Goal: Task Accomplishment & Management: Use online tool/utility

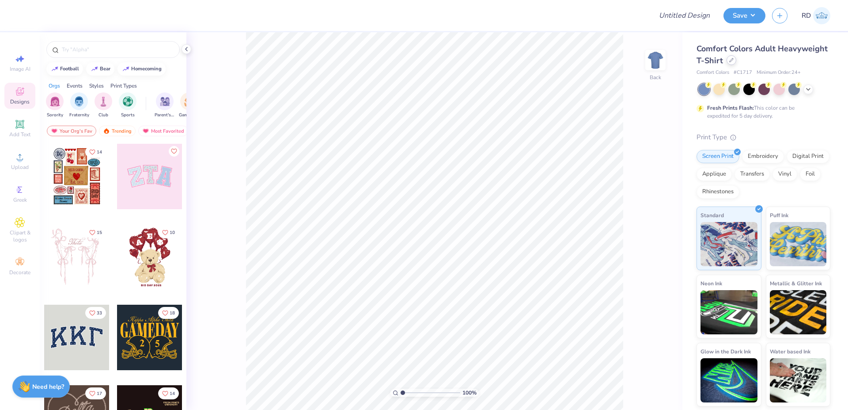
click at [727, 62] on div at bounding box center [732, 60] width 10 height 10
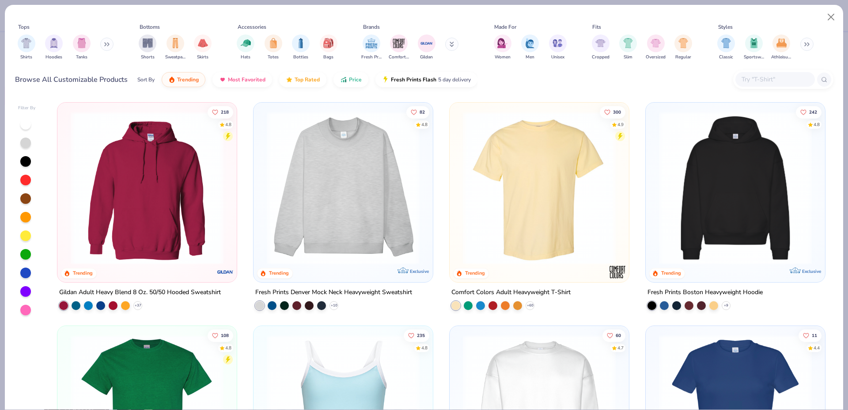
click at [725, 180] on img at bounding box center [736, 187] width 162 height 153
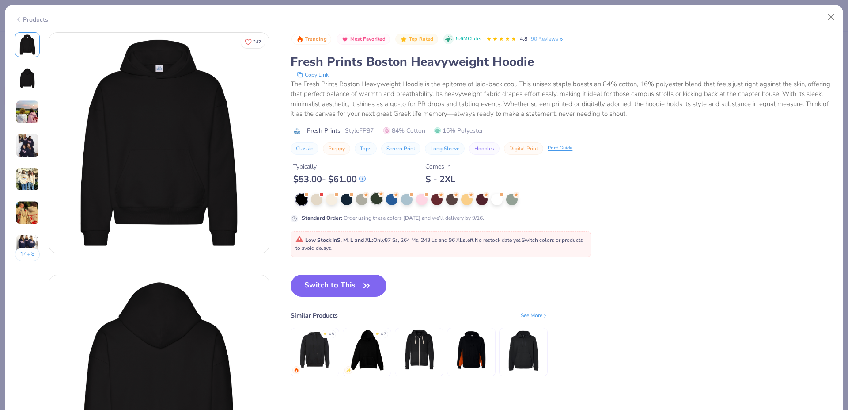
click at [373, 198] on div at bounding box center [376, 198] width 11 height 11
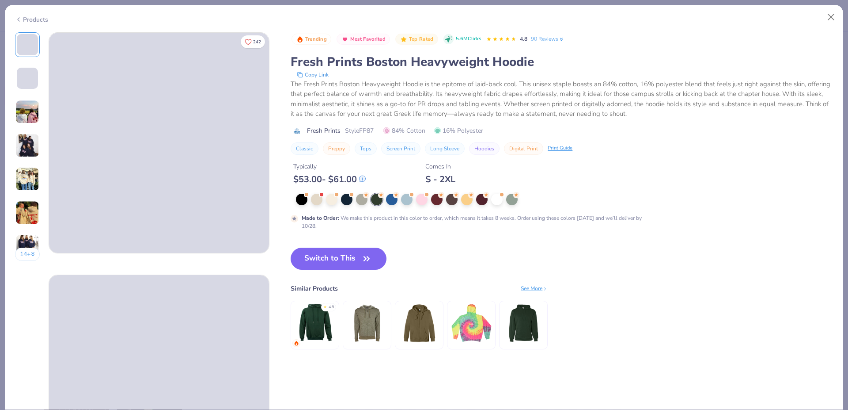
click at [361, 247] on div "Trending Most Favorited Top Rated 5.6M Clicks 4.8 90 Reviews Fresh Prints Bosto…" at bounding box center [562, 199] width 543 height 335
click at [357, 260] on button "Switch to This" at bounding box center [339, 258] width 96 height 22
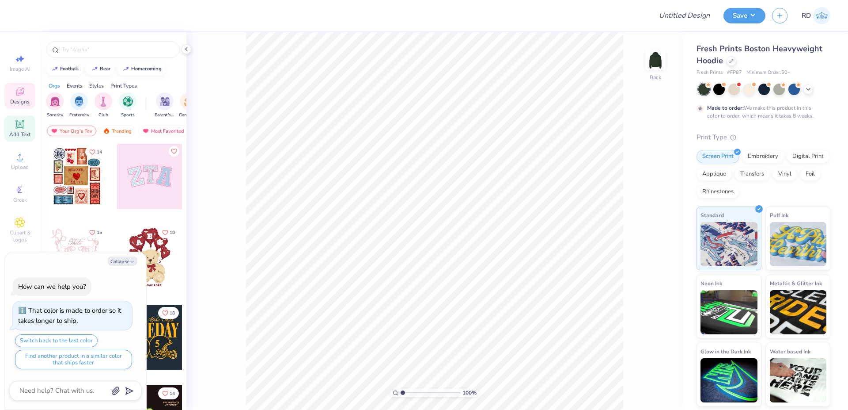
click at [21, 122] on icon at bounding box center [19, 124] width 7 height 7
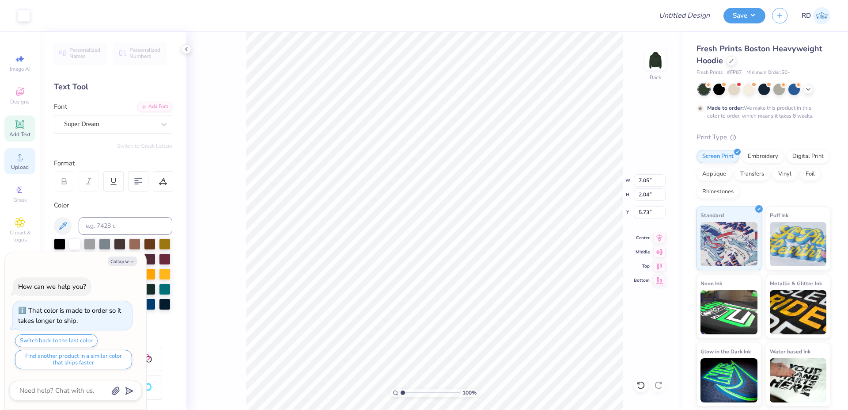
drag, startPoint x: 25, startPoint y: 166, endPoint x: 30, endPoint y: 165, distance: 5.4
click at [26, 166] on span "Upload" at bounding box center [20, 167] width 18 height 7
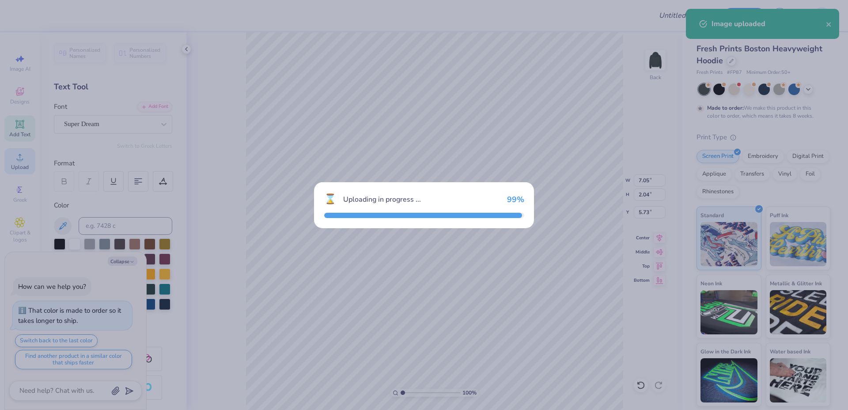
type textarea "x"
type input "9.82"
type input "3.91"
type input "4.80"
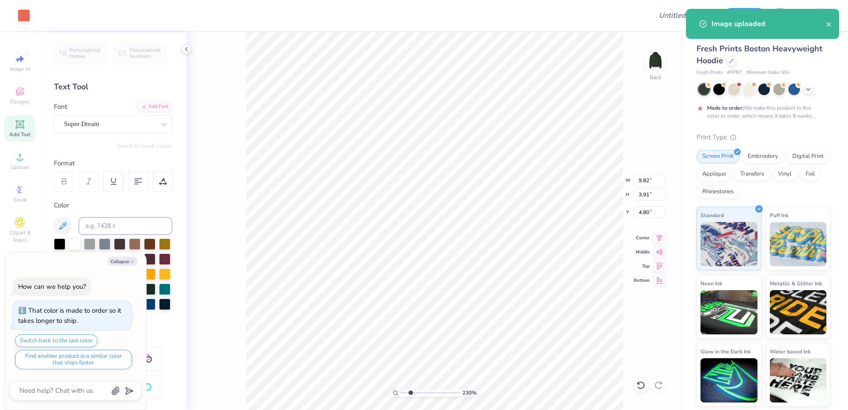
click at [411, 394] on input "range" at bounding box center [431, 392] width 60 height 8
type input "2.3"
click at [653, 186] on input "9.82" at bounding box center [650, 180] width 32 height 12
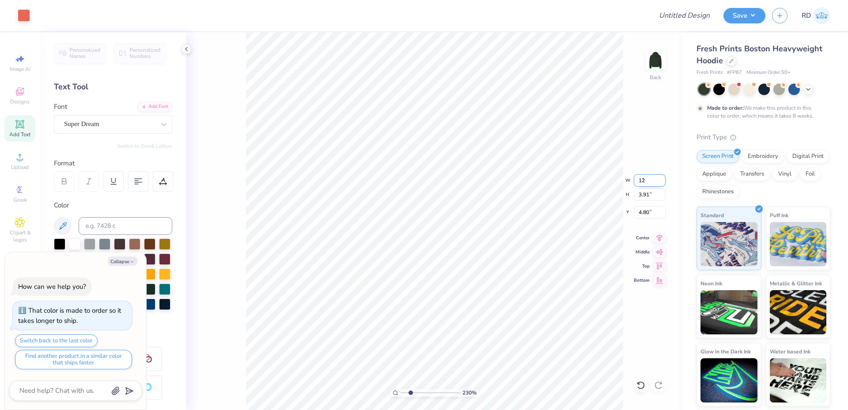
type input "12"
type textarea "x"
type input "12.00"
type input "4.78"
type input "4.36"
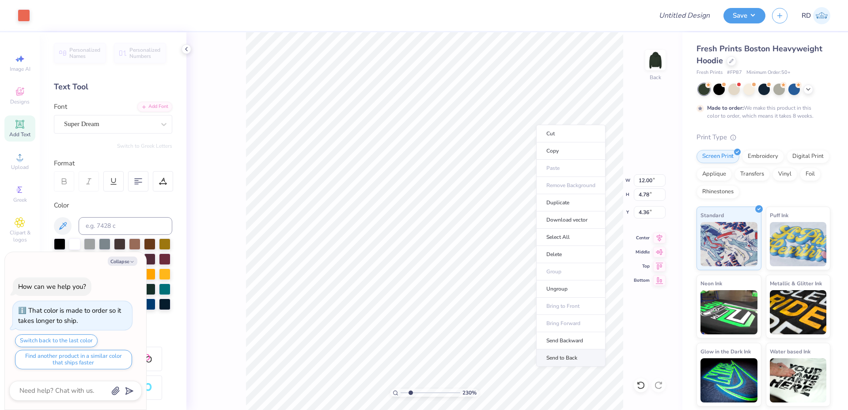
click at [556, 361] on li "Send to Back" at bounding box center [570, 357] width 69 height 17
type textarea "x"
type input "7.05"
type input "2.04"
type input "5.73"
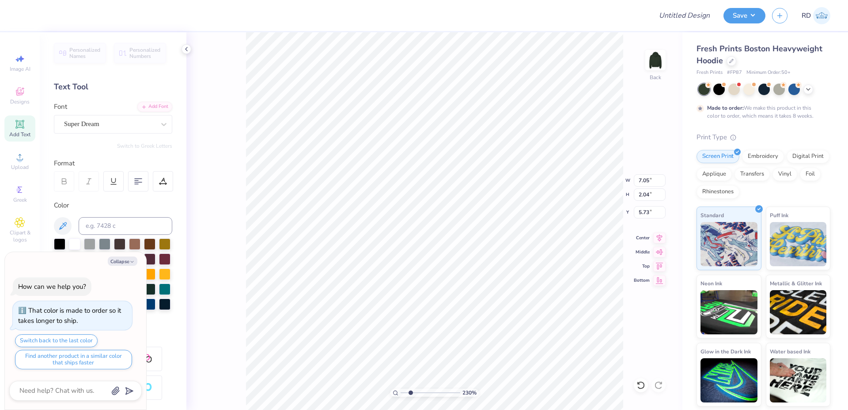
type textarea "x"
type input "9.32"
type textarea "x"
type input "12.00"
type input "4.78"
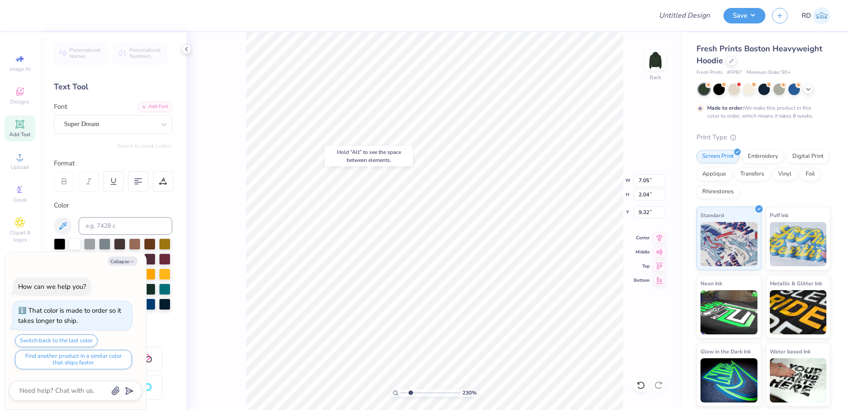
type input "4.36"
type textarea "x"
type input "7.05"
type input "2.04"
type input "9.32"
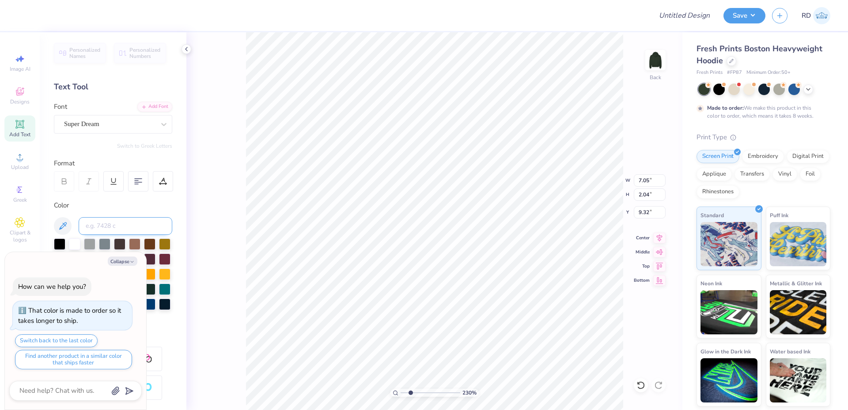
click at [116, 224] on input at bounding box center [126, 226] width 94 height 18
type input "7416"
click at [157, 107] on div "Add Font" at bounding box center [154, 106] width 35 height 10
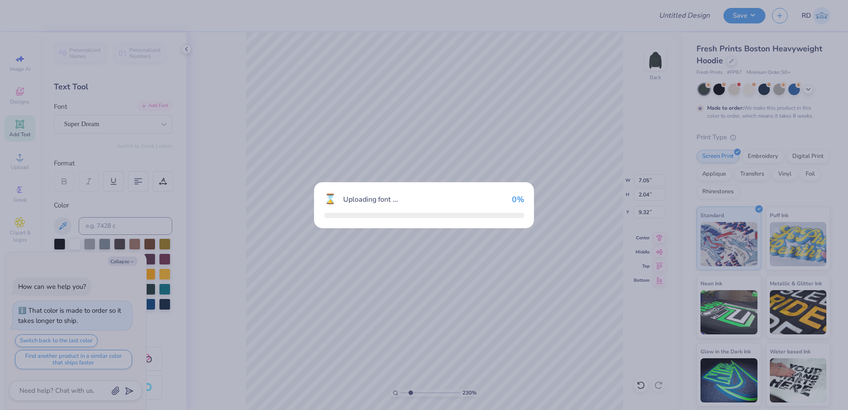
type textarea "x"
type input "6.13"
type input "2.28"
type input "9.20"
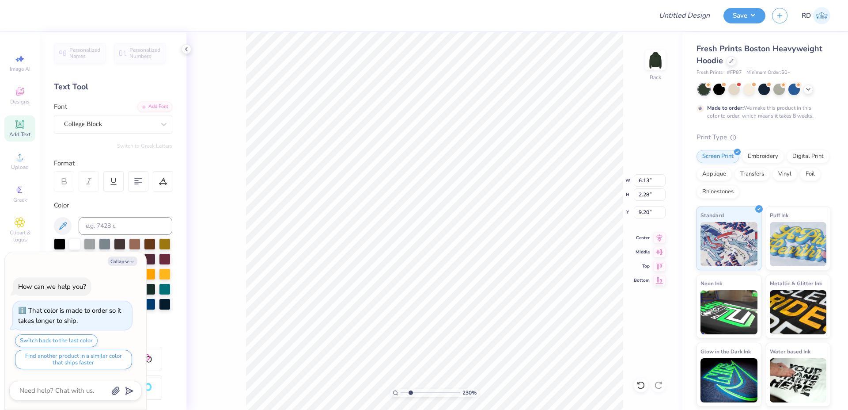
paste textarea "Retreat"
type textarea "x"
type textarea "Retreat"
type textarea "x"
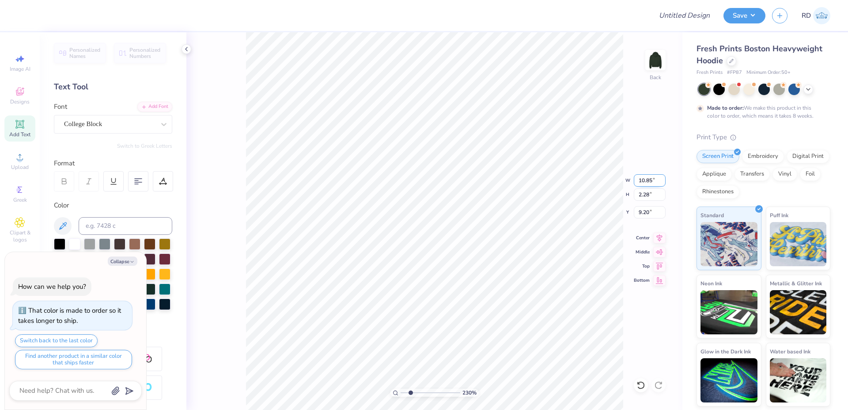
click at [650, 179] on input "10.85" at bounding box center [650, 180] width 32 height 12
paste input "6.297"
type input "6.297"
type textarea "x"
type input "6.30"
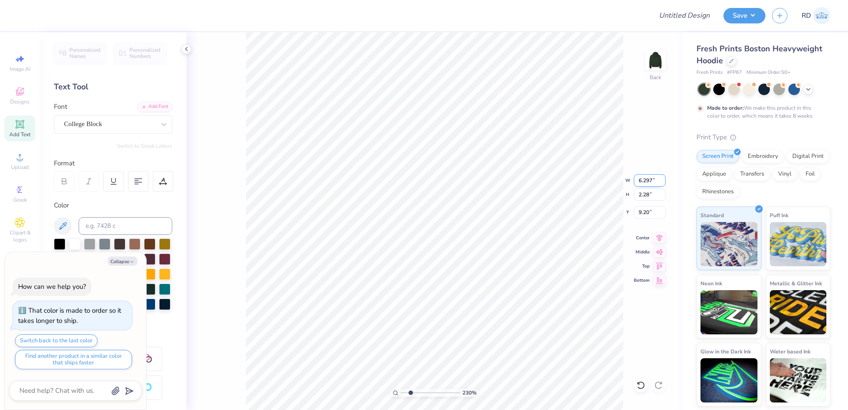
type input "1.32"
type input "9.68"
type textarea "x"
type input "8.29"
type textarea "x"
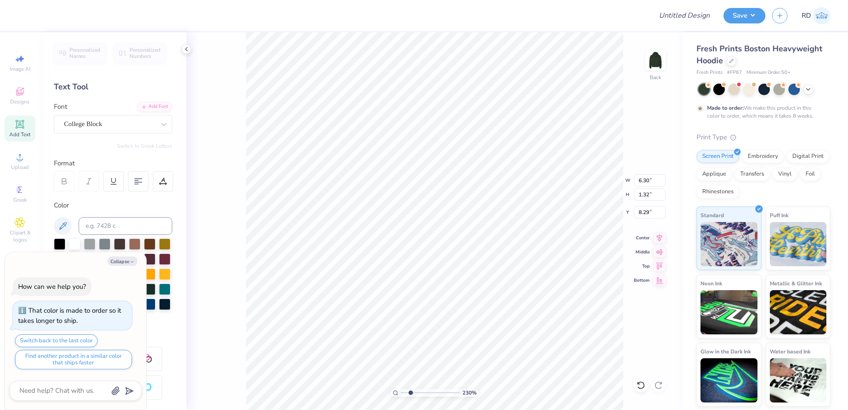
type input "12.00"
type input "4.78"
type input "4.36"
click at [643, 185] on input "12.00" at bounding box center [650, 180] width 32 height 12
type input "10"
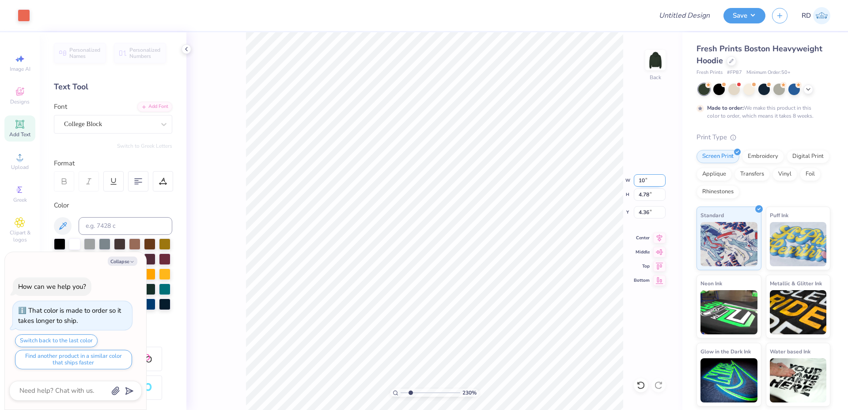
type textarea "x"
type input "10.00"
type input "3.98"
type input "4.76"
drag, startPoint x: 654, startPoint y: 232, endPoint x: 658, endPoint y: 237, distance: 6.9
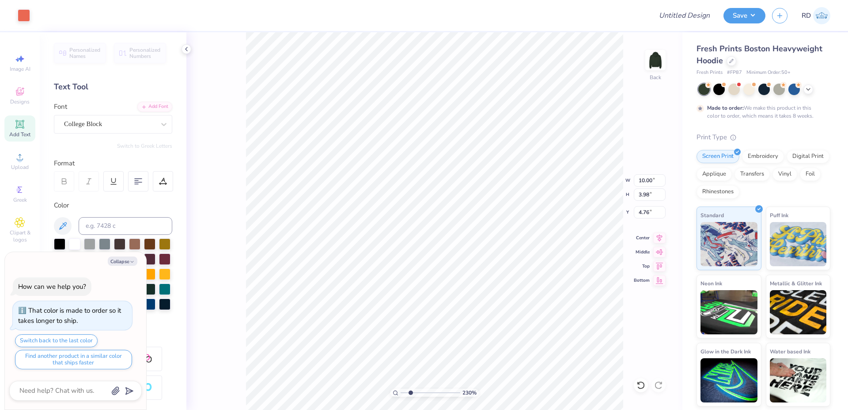
click at [654, 233] on div "230 % Back W 10.00 10.00 " H 3.98 3.98 " Y 4.76 4.76 " Center Middle Top Bottom" at bounding box center [434, 220] width 496 height 377
click at [659, 237] on div "230 % Back W 10.00 H 3.98 Y 4.76 Center Middle Top Bottom" at bounding box center [434, 220] width 496 height 377
click at [658, 236] on icon at bounding box center [660, 236] width 12 height 11
type textarea "x"
drag, startPoint x: 415, startPoint y: 393, endPoint x: 420, endPoint y: 394, distance: 4.9
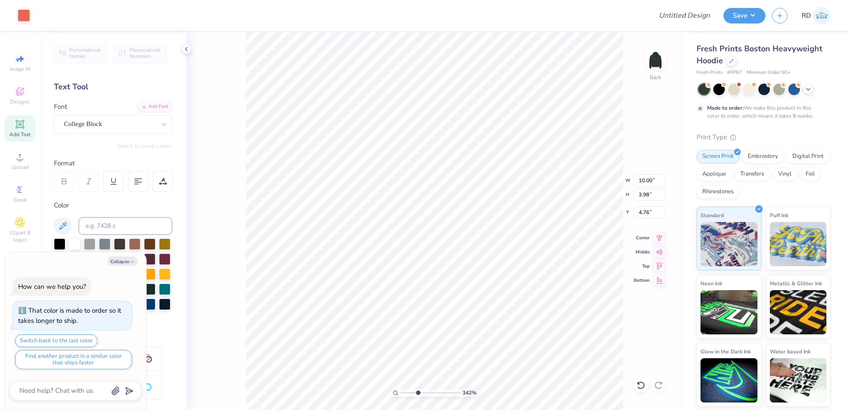
click at [418, 395] on input "range" at bounding box center [431, 392] width 60 height 8
type input "3.57"
type textarea "x"
type input "8.14"
click at [662, 239] on icon at bounding box center [660, 236] width 12 height 11
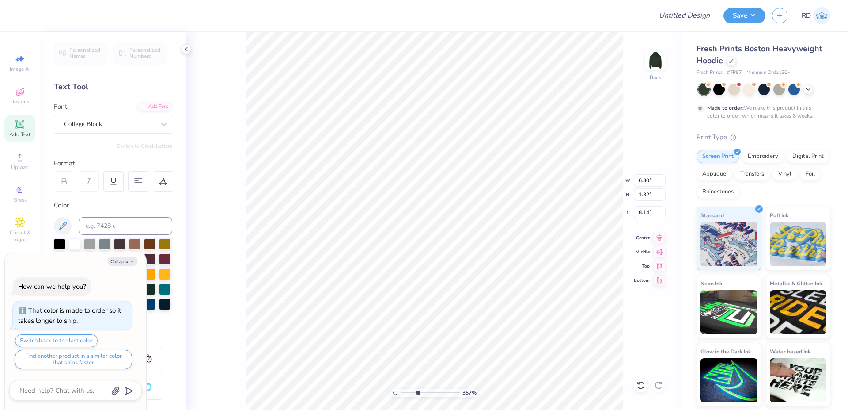
type textarea "x"
type input "8.19"
click at [445, 391] on input "range" at bounding box center [431, 392] width 60 height 8
click at [662, 233] on icon at bounding box center [660, 236] width 12 height 11
type textarea "x"
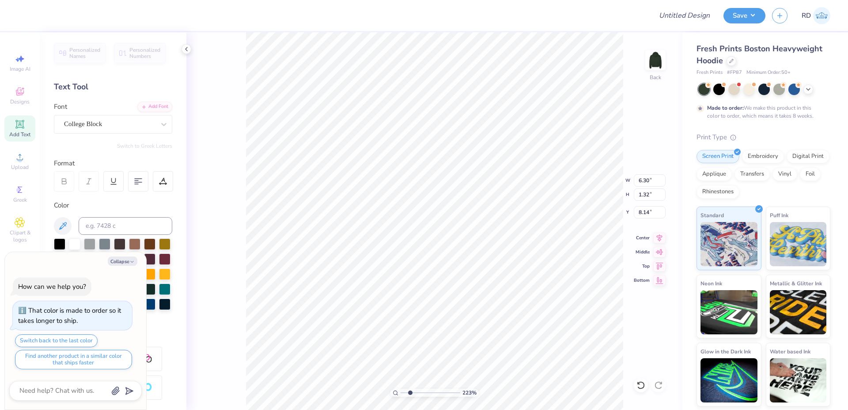
drag, startPoint x: 419, startPoint y: 392, endPoint x: 410, endPoint y: 395, distance: 9.5
click at [410, 395] on input "range" at bounding box center [431, 392] width 60 height 8
type input "2.23"
click at [411, 241] on li "Duplicate" at bounding box center [430, 243] width 69 height 17
type textarea "x"
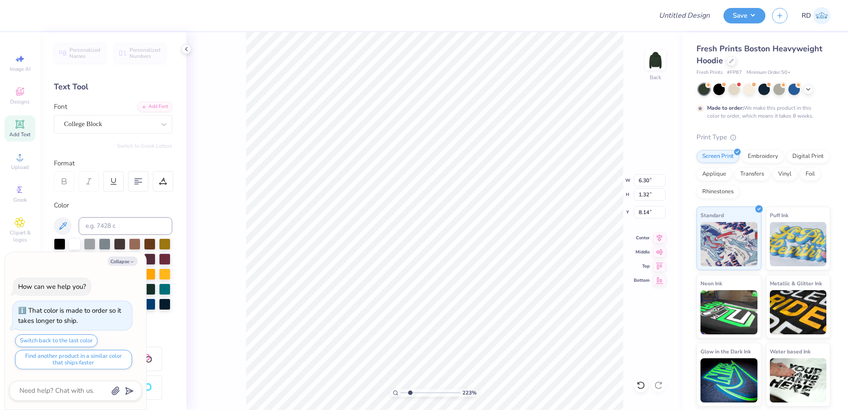
type input "9.14"
type textarea "x"
type input "10.27"
type textarea "x"
type textarea "2"
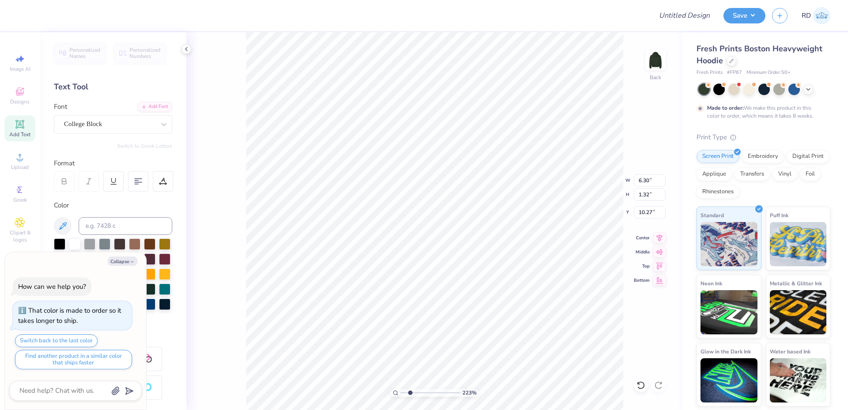
type textarea "x"
type textarea "20"
type textarea "x"
type textarea "202"
type textarea "x"
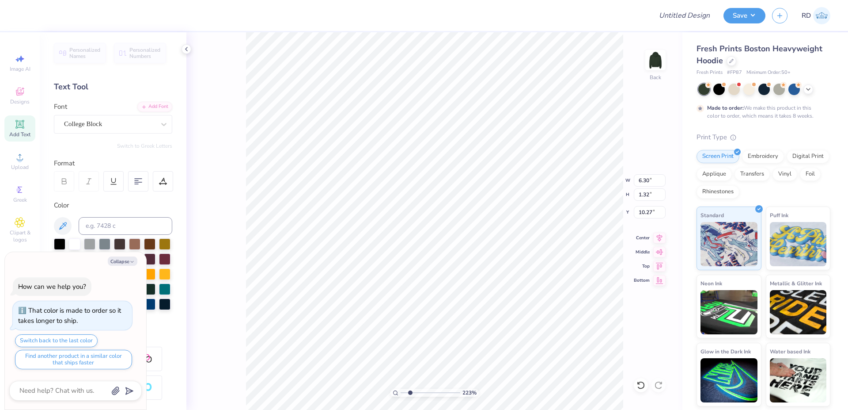
type textarea "2025"
type textarea "x"
type textarea "2025"
click at [173, 182] on div "Personalized Names Personalized Numbers Text Tool Add Font Font College Block S…" at bounding box center [113, 220] width 147 height 377
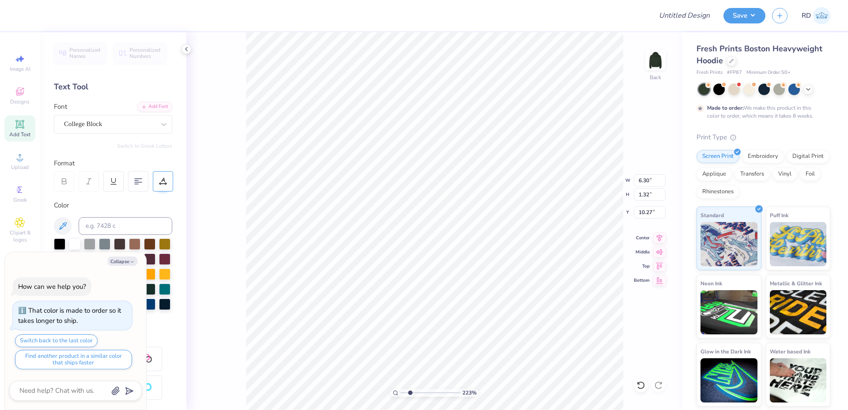
click at [161, 181] on icon at bounding box center [163, 181] width 8 height 8
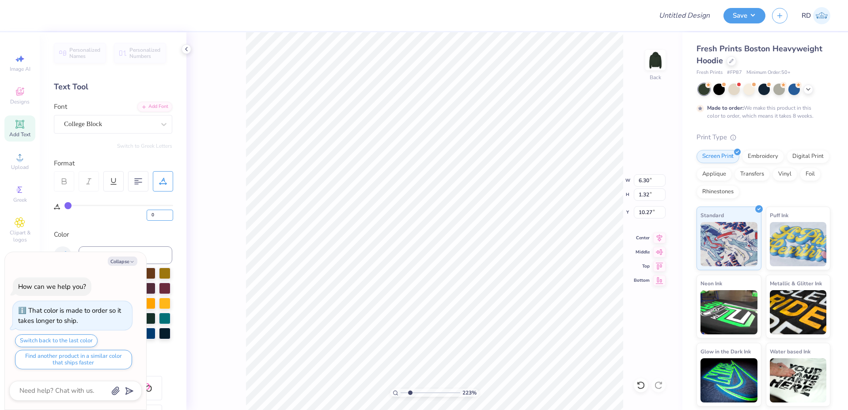
drag, startPoint x: 154, startPoint y: 215, endPoint x: 101, endPoint y: 217, distance: 52.7
click at [147, 219] on input "0" at bounding box center [160, 214] width 27 height 11
type input "50"
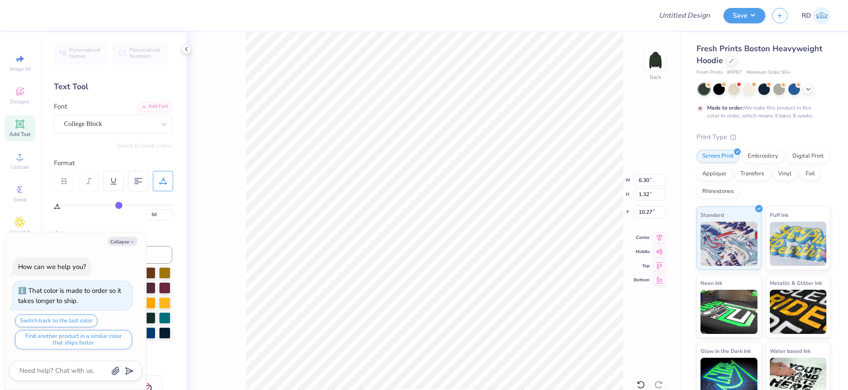
type textarea "x"
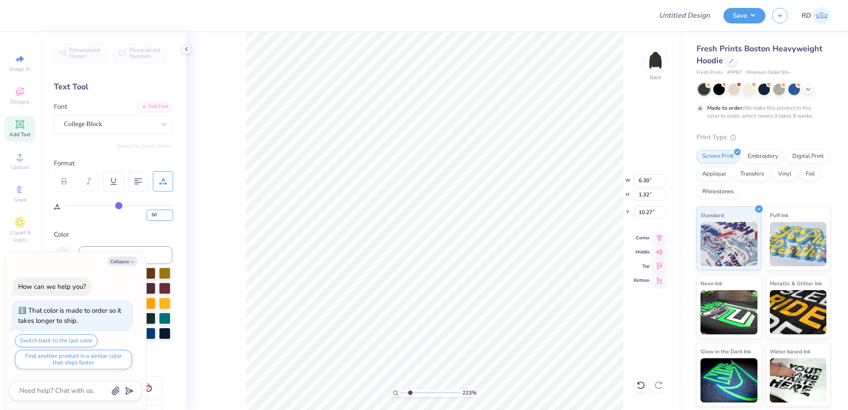
click at [156, 213] on input "50" at bounding box center [160, 214] width 27 height 11
type input "5"
type textarea "x"
drag, startPoint x: 419, startPoint y: 395, endPoint x: 428, endPoint y: 388, distance: 10.8
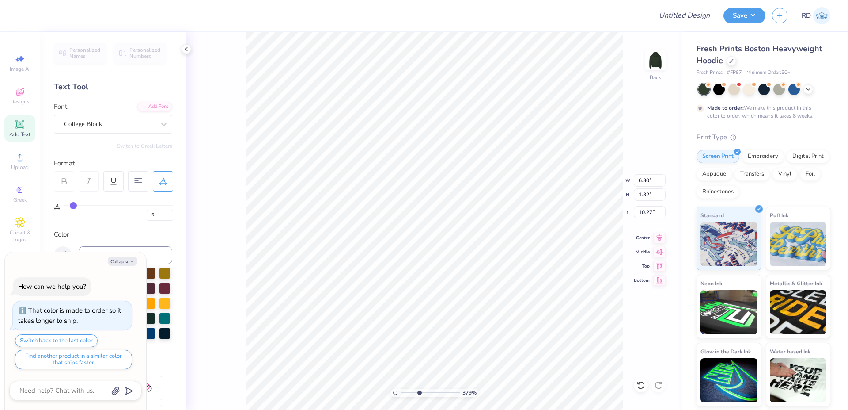
type input "3.87"
click at [420, 395] on input "range" at bounding box center [431, 392] width 60 height 8
type textarea "x"
drag, startPoint x: 158, startPoint y: 219, endPoint x: 98, endPoint y: 217, distance: 60.6
click at [147, 219] on input "5" at bounding box center [160, 214] width 27 height 11
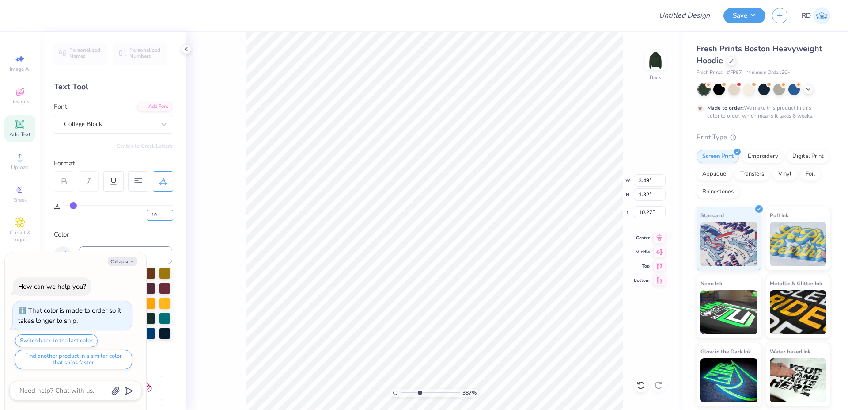
type input "10"
type textarea "x"
click at [648, 180] on input "3.74" at bounding box center [650, 180] width 32 height 12
paste input "6.297"
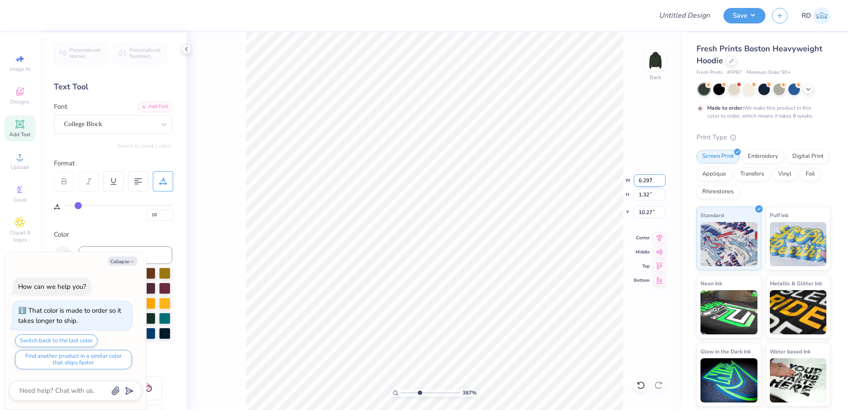
type input "6.297"
type textarea "x"
type input "6.30"
type input "2.22"
type input "9.82"
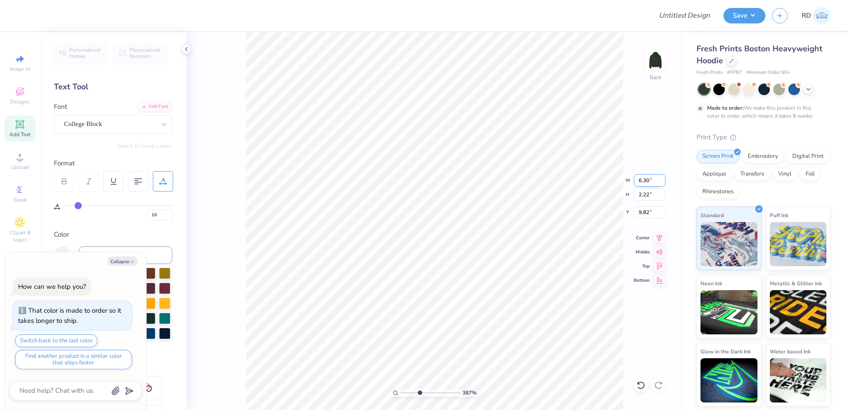
click at [654, 181] on input "6.30" at bounding box center [650, 180] width 32 height 12
paste input "297"
type input "6.297"
type textarea "x"
click at [650, 179] on input "6.297" at bounding box center [650, 180] width 32 height 12
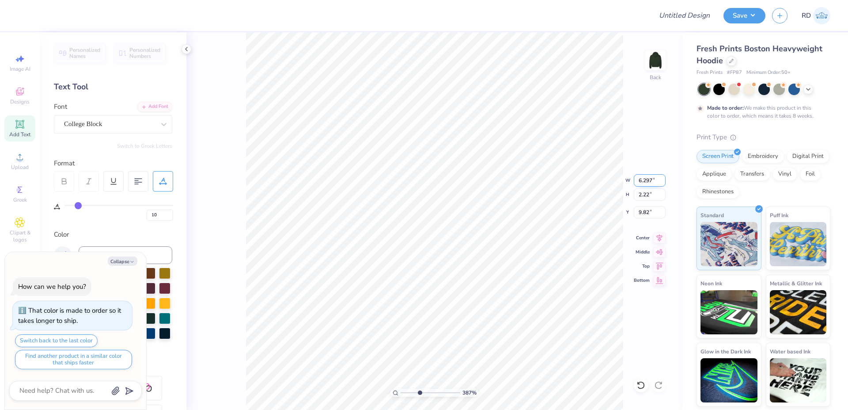
paste input "1.264"
type input "1.264"
type textarea "x"
type input "1.26"
type input "0.45"
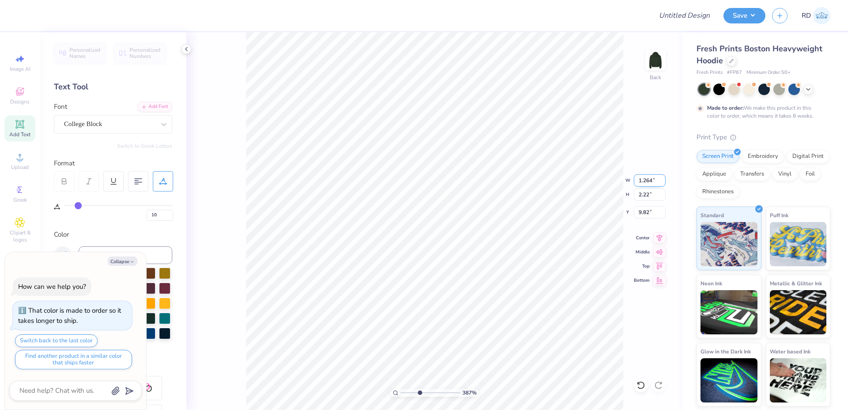
type input "10.71"
type textarea "x"
type input "6.94"
drag, startPoint x: 434, startPoint y: 392, endPoint x: 461, endPoint y: 387, distance: 28.0
type input "10"
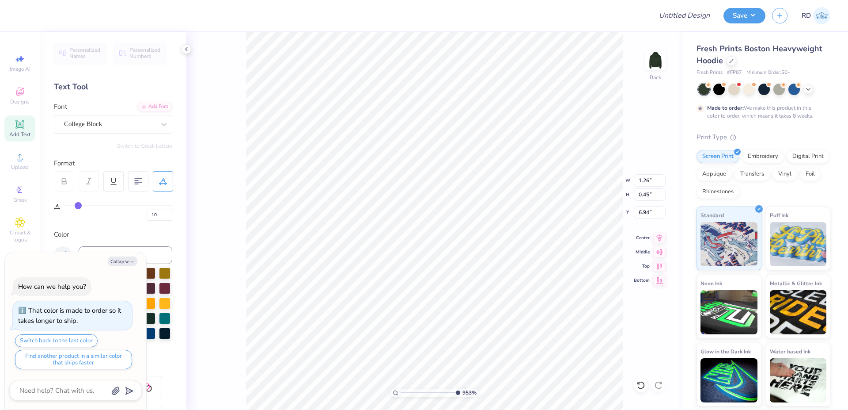
click at [460, 388] on input "range" at bounding box center [431, 392] width 60 height 8
type textarea "x"
type input "6.97"
click at [662, 240] on icon at bounding box center [660, 236] width 12 height 11
type textarea "x"
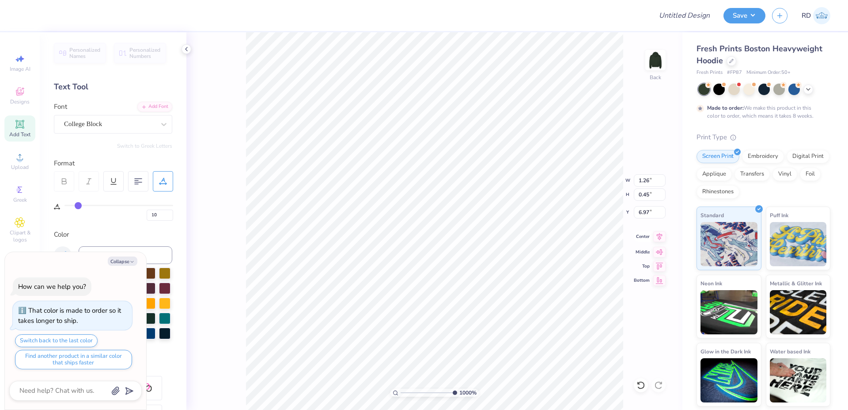
type input "10.00"
type input "3.98"
type input "4.76"
click at [662, 237] on icon at bounding box center [660, 236] width 12 height 11
type textarea "x"
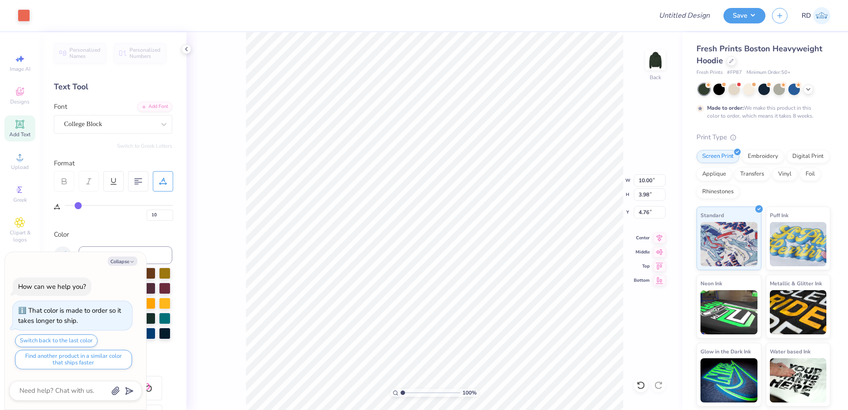
drag, startPoint x: 438, startPoint y: 390, endPoint x: 386, endPoint y: 396, distance: 52.0
type input "1"
click at [401, 396] on input "range" at bounding box center [431, 392] width 60 height 8
type textarea "x"
click at [653, 179] on input "10.00" at bounding box center [650, 180] width 32 height 12
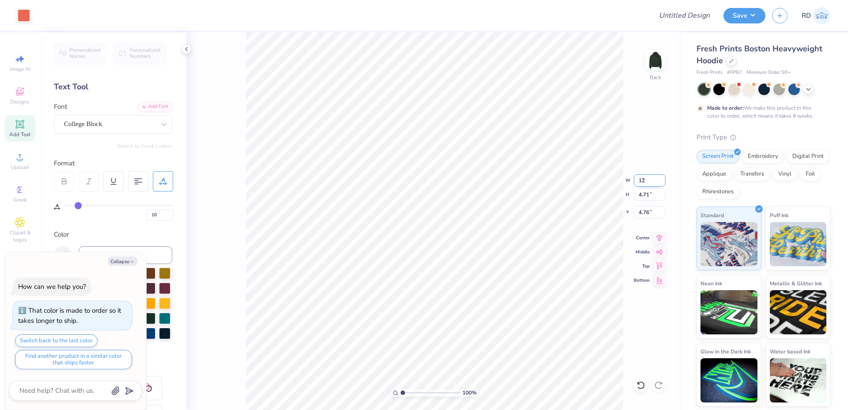
type input "12"
type textarea "x"
type input "12.00"
type input "5.65"
type input "4.29"
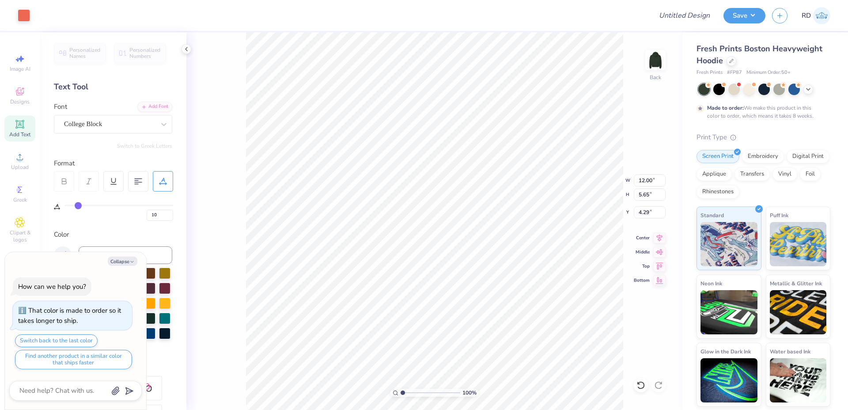
click at [652, 205] on div "100 % Back W 12.00 12.00 " H 5.65 5.65 " Y 4.29 4.29 " Center Middle Top Bottom" at bounding box center [434, 220] width 496 height 377
type textarea "x"
click at [638, 212] on input "4.29" at bounding box center [650, 212] width 32 height 12
type input "3"
type textarea "x"
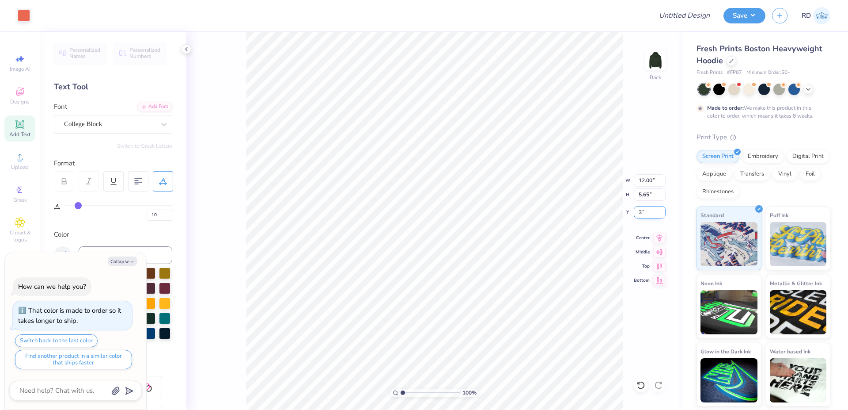
type input "3.00"
click at [663, 238] on icon at bounding box center [660, 236] width 12 height 11
click at [21, 158] on circle at bounding box center [19, 159] width 5 height 5
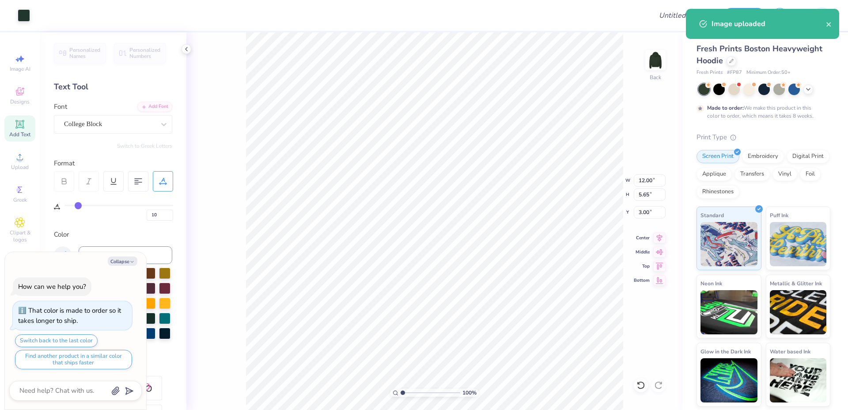
type textarea "x"
type input "9.82"
type input "4.62"
type input "4.44"
click at [649, 180] on input "9.82" at bounding box center [650, 180] width 32 height 12
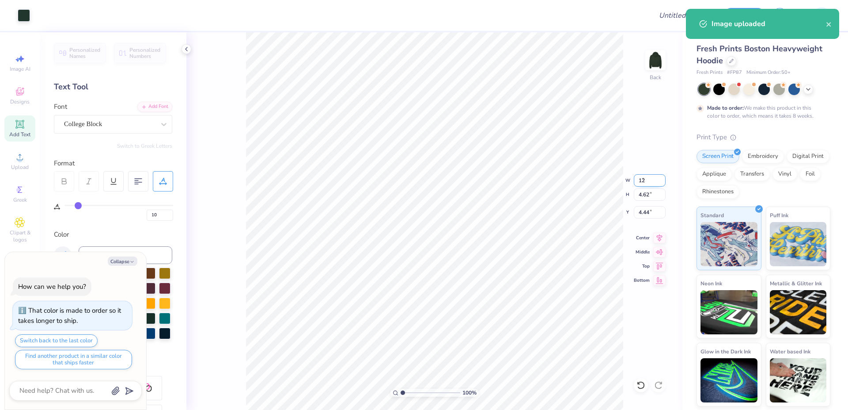
type input "12"
type textarea "x"
type input "12.00"
type input "5.65"
click at [639, 217] on input "3.93" at bounding box center [650, 212] width 32 height 12
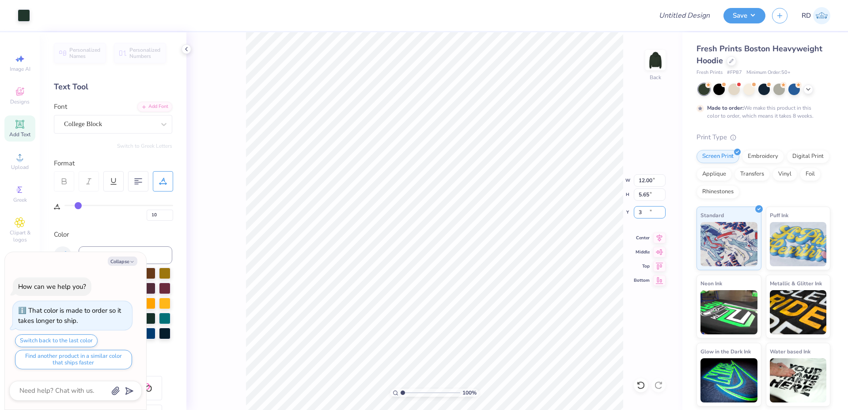
type input "3"
type textarea "x"
type input "3.00"
click at [659, 236] on icon at bounding box center [660, 236] width 12 height 11
click at [410, 390] on input "range" at bounding box center [431, 392] width 60 height 8
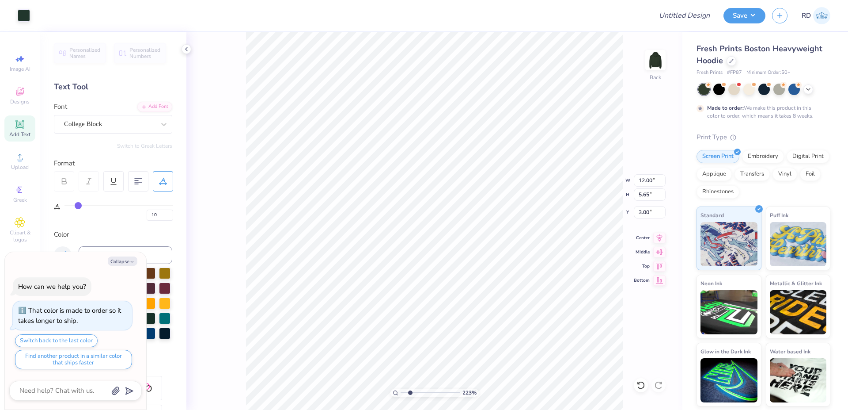
type input "2.23"
type textarea "x"
drag, startPoint x: 409, startPoint y: 393, endPoint x: 400, endPoint y: 394, distance: 8.9
type input "1"
click at [401, 394] on input "range" at bounding box center [431, 392] width 60 height 8
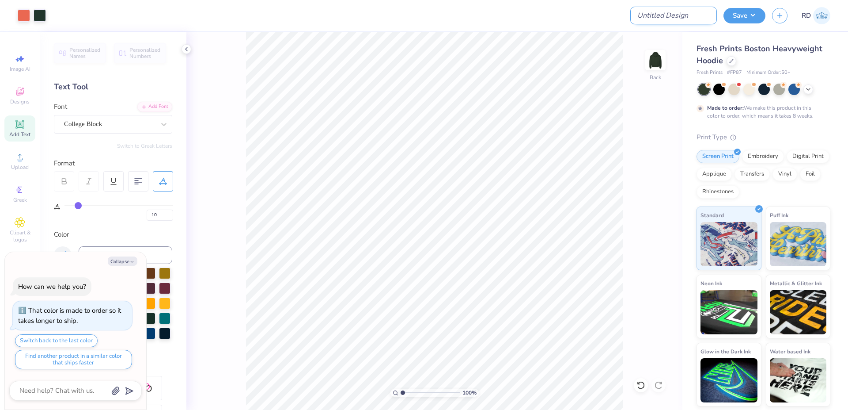
click at [678, 13] on input "Design Title" at bounding box center [674, 16] width 87 height 18
paste input "FPS239932"
type input "FPS239932"
type textarea "x"
type input "FPS239932"
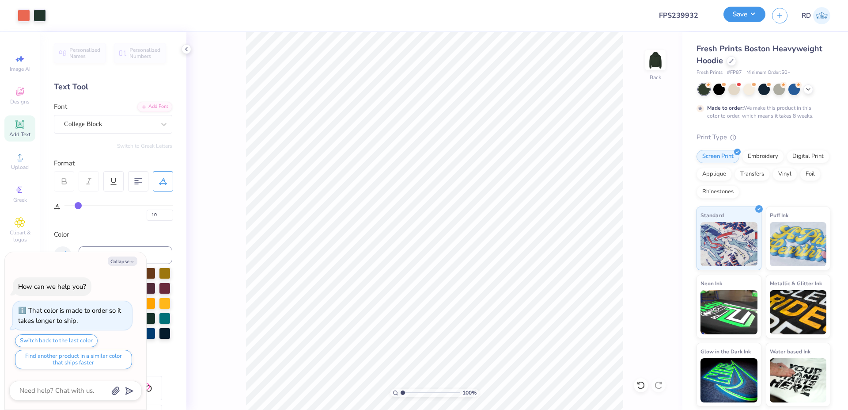
click at [750, 14] on button "Save" at bounding box center [745, 14] width 42 height 15
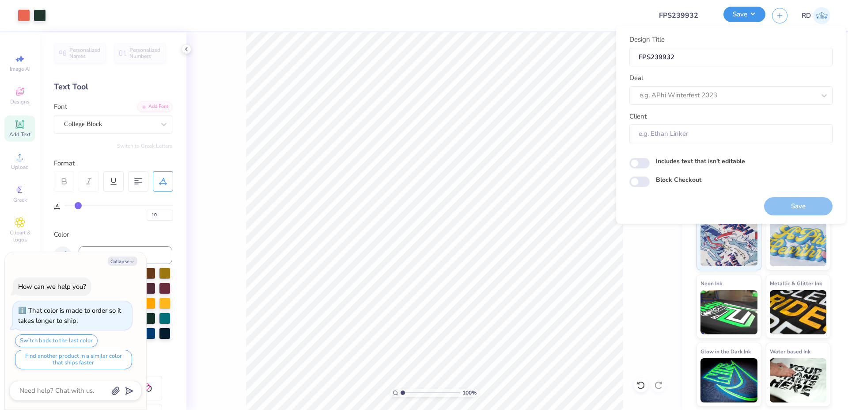
type textarea "x"
click at [699, 92] on div at bounding box center [728, 95] width 176 height 12
click at [696, 123] on div "Design Tool Gallery" at bounding box center [731, 119] width 196 height 15
type input "gallery"
type textarea "x"
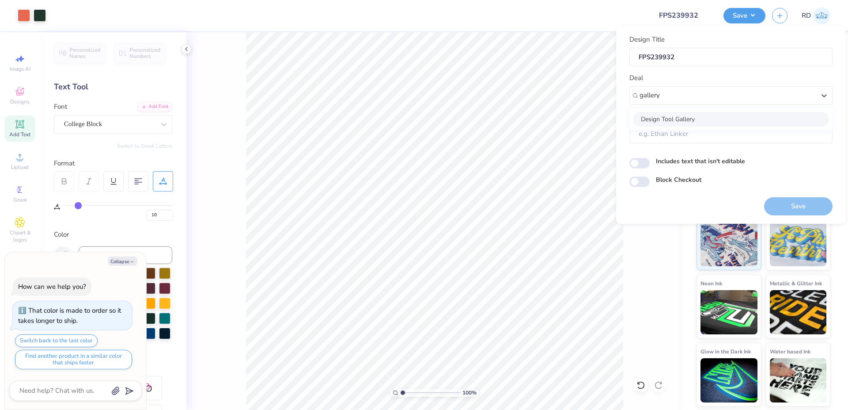
type input "Design Tool Gallery User"
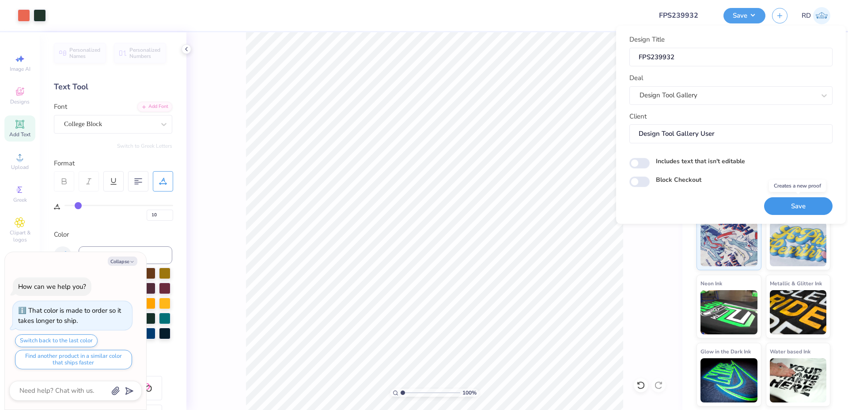
drag, startPoint x: 788, startPoint y: 212, endPoint x: 369, endPoint y: 0, distance: 469.6
click at [788, 212] on button "Save" at bounding box center [799, 206] width 68 height 18
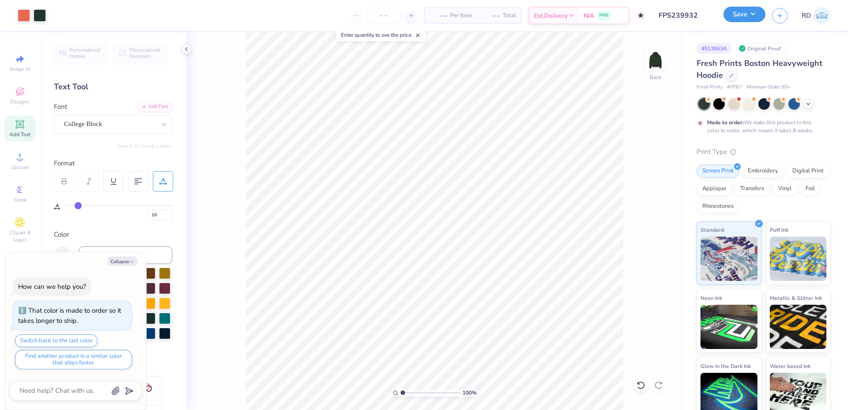
click at [754, 12] on button "Save" at bounding box center [745, 14] width 42 height 15
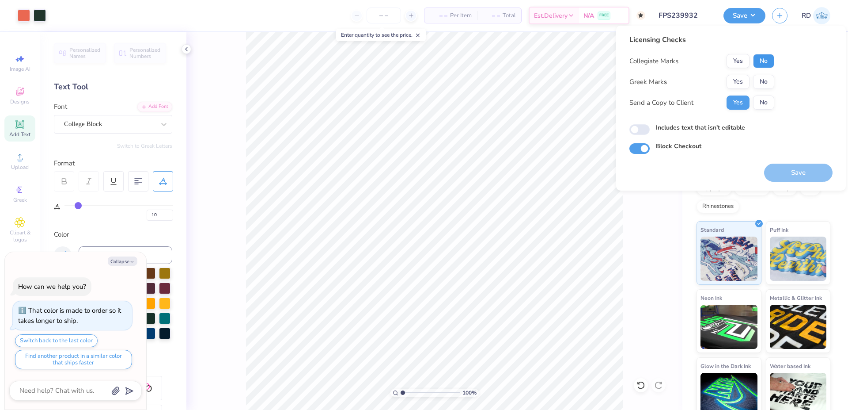
click at [763, 56] on button "No" at bounding box center [763, 61] width 21 height 14
click at [740, 82] on button "Yes" at bounding box center [738, 82] width 23 height 14
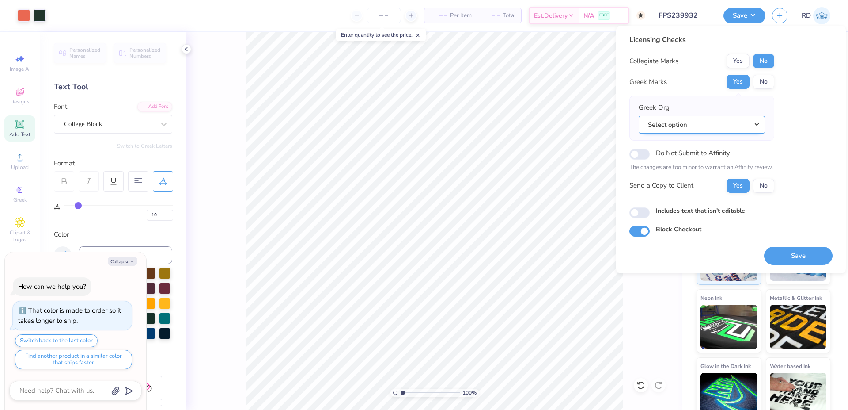
click at [720, 127] on button "Select option" at bounding box center [702, 125] width 126 height 18
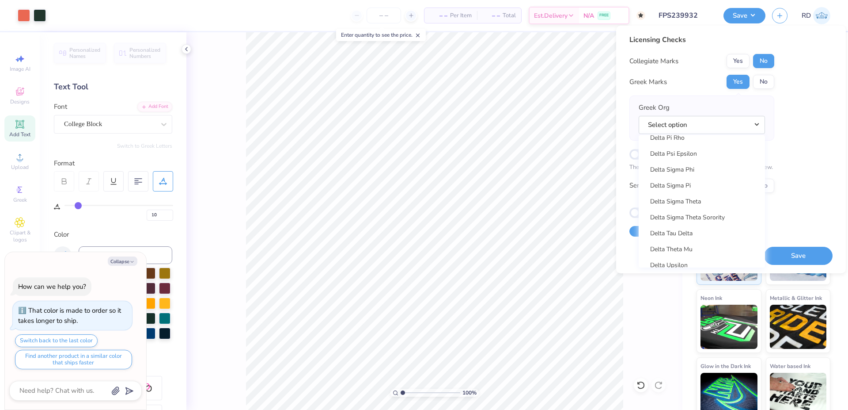
scroll to position [2254, 0]
click at [677, 259] on link "Delta Upsilon" at bounding box center [702, 262] width 119 height 15
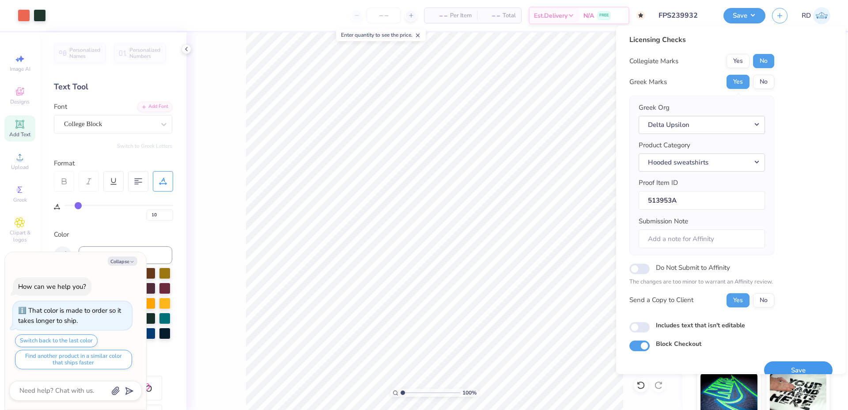
click at [791, 365] on button "Save" at bounding box center [799, 370] width 68 height 18
drag, startPoint x: 673, startPoint y: 198, endPoint x: 612, endPoint y: 199, distance: 61.4
click at [639, 199] on input "513953A" at bounding box center [702, 200] width 126 height 19
type textarea "x"
